Goal: Task Accomplishment & Management: Complete application form

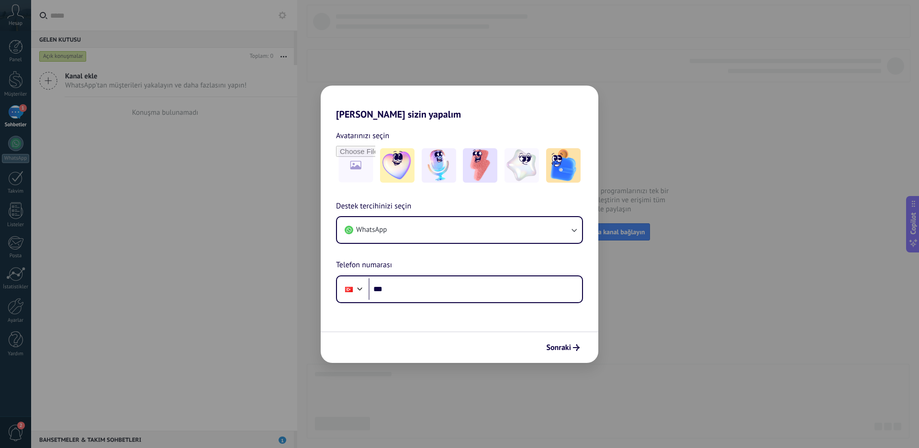
click at [708, 324] on div "[PERSON_NAME] sizin yapalım Avatarınızı seçin Destek tercihinizi seçin WhatsApp…" at bounding box center [459, 224] width 919 height 448
click at [570, 348] on span "Sonraki" at bounding box center [558, 348] width 25 height 7
click at [569, 349] on span "Sonraki" at bounding box center [558, 348] width 25 height 7
click at [860, 269] on div "[PERSON_NAME] sizin yapalım Avatarınızı seçin Destek tercihinizi seçin WhatsApp…" at bounding box center [459, 224] width 919 height 448
